Goal: Information Seeking & Learning: Learn about a topic

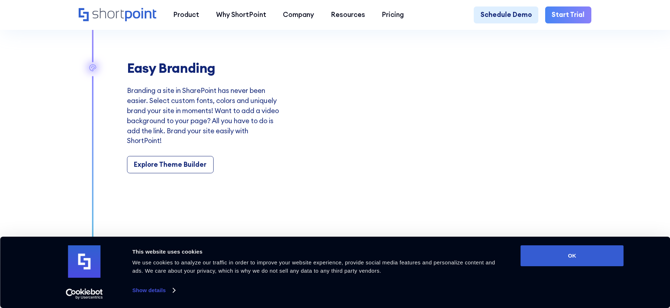
scroll to position [1118, 0]
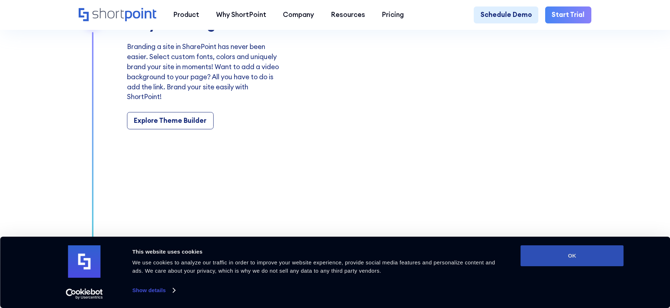
click at [568, 260] on button "OK" at bounding box center [572, 256] width 103 height 21
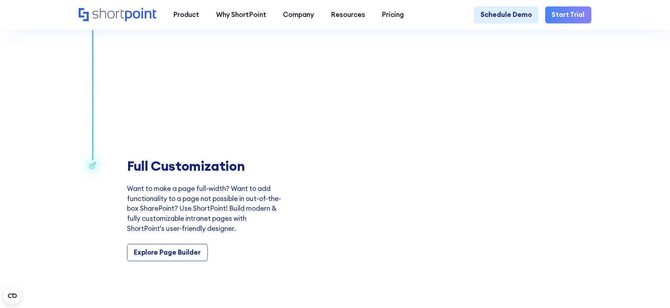
scroll to position [1299, 0]
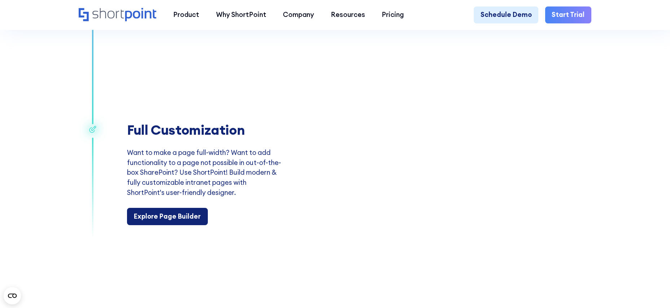
click at [173, 222] on div "Explore Page Builder" at bounding box center [167, 217] width 67 height 10
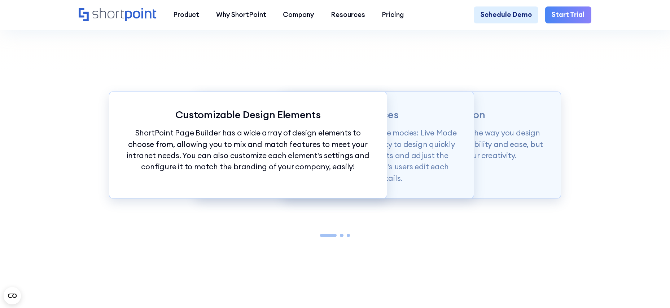
scroll to position [794, 0]
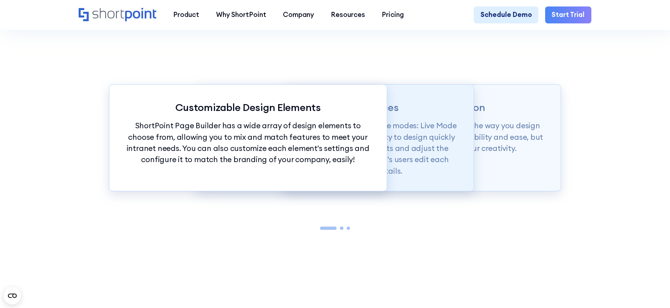
click at [418, 133] on p "Page builder allows users to design in two flexible modes: Live Mode & Grid Mod…" at bounding box center [335, 148] width 244 height 57
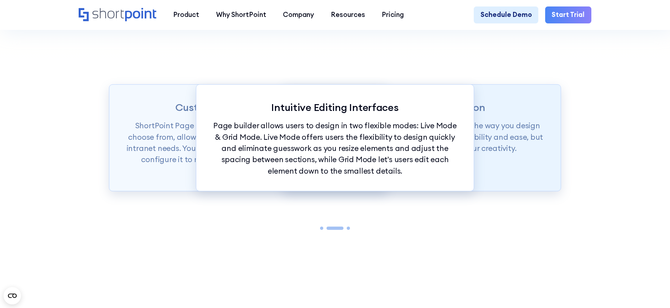
click at [487, 113] on p "Intranet Design Revolution" at bounding box center [422, 107] width 244 height 12
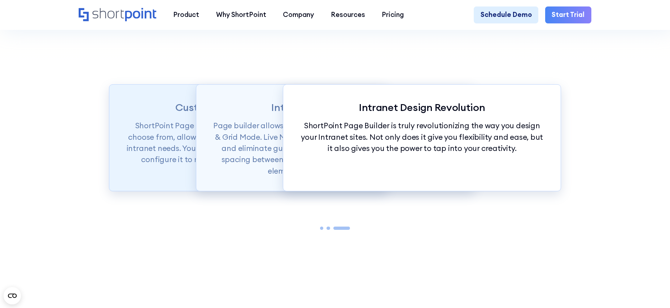
click at [175, 113] on p "Customizable Design Elements" at bounding box center [248, 107] width 244 height 12
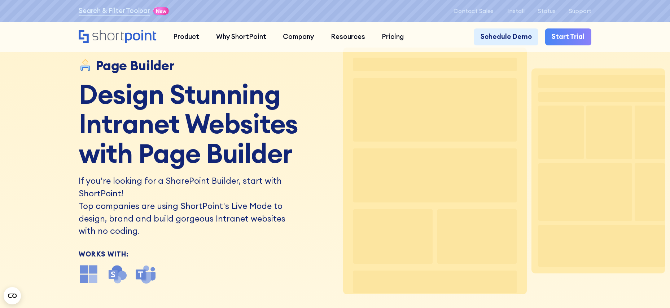
scroll to position [0, 0]
